Goal: Obtain resource: Download file/media

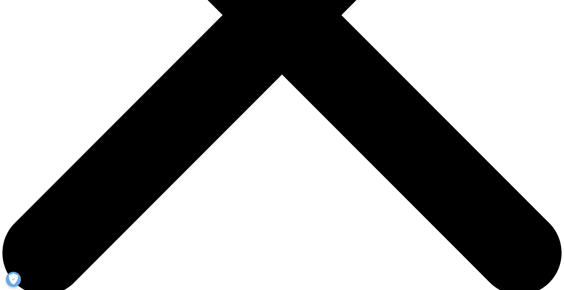
type input "[PERSON_NAME]"
type input "[PERSON_NAME][EMAIL_ADDRESS][PERSON_NAME][DOMAIN_NAME]"
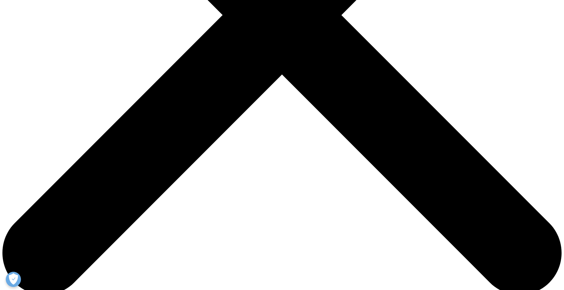
type input "Marketing Manager"
type input "Amcor"
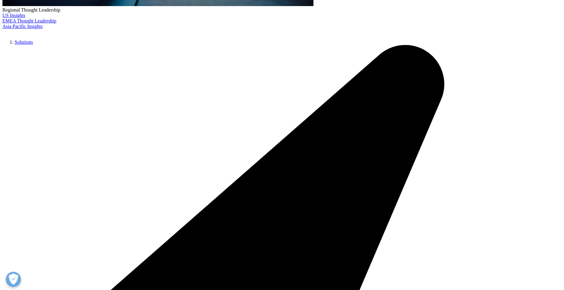
select select "[GEOGRAPHIC_DATA]"
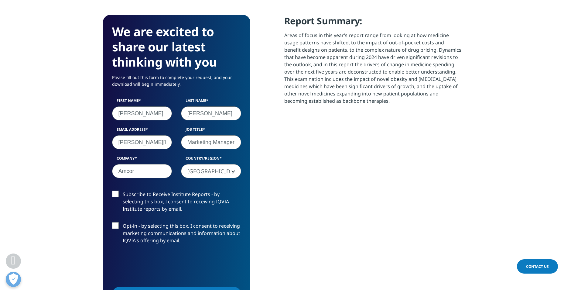
click at [116, 196] on label "Subscribe to Receive Institute Reports - by selecting this box, I consent to re…" at bounding box center [176, 202] width 129 height 25
click at [123, 190] on input "Subscribe to Receive Institute Reports - by selecting this box, I consent to re…" at bounding box center [123, 190] width 0 height 0
click at [116, 196] on label "Subscribe to Receive Institute Reports - by selecting this box, I consent to re…" at bounding box center [176, 202] width 129 height 25
click at [123, 190] on input "Subscribe to Receive Institute Reports - by selecting this box, I consent to re…" at bounding box center [123, 190] width 0 height 0
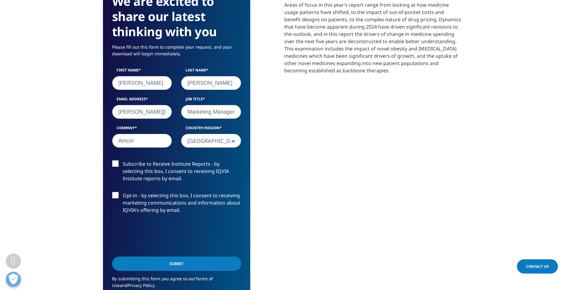
click at [140, 176] on label "Subscribe to Receive Institute Reports - by selecting this box, I consent to re…" at bounding box center [176, 172] width 129 height 25
click at [123, 160] on input "Subscribe to Receive Institute Reports - by selecting this box, I consent to re…" at bounding box center [123, 160] width 0 height 0
click at [115, 196] on label "Opt-in - by selecting this box, I consent to receiving marketing communications…" at bounding box center [176, 204] width 129 height 25
click at [123, 192] on input "Opt-in - by selecting this box, I consent to receiving marketing communications…" at bounding box center [123, 192] width 0 height 0
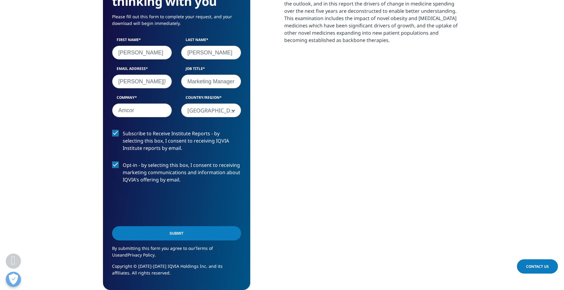
click at [173, 236] on input "Submit" at bounding box center [176, 233] width 129 height 14
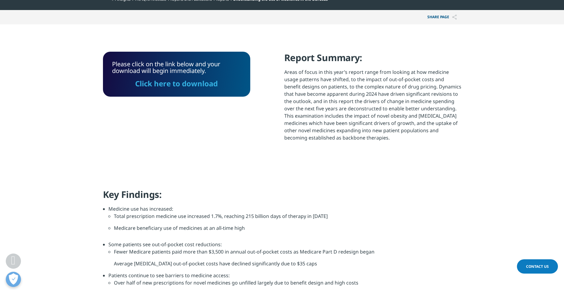
scroll to position [145, 0]
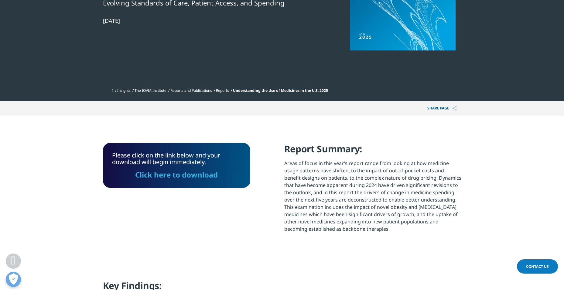
click at [167, 180] on div "Please click on the link below and your download will begin immediately. Click …" at bounding box center [176, 165] width 147 height 45
drag, startPoint x: 169, startPoint y: 173, endPoint x: 511, endPoint y: 5, distance: 381.2
click at [169, 173] on link "Click here to download" at bounding box center [176, 174] width 83 height 10
